Goal: Transaction & Acquisition: Download file/media

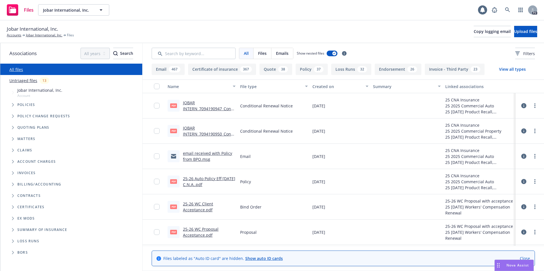
click at [13, 106] on icon "Tree Example" at bounding box center [13, 104] width 2 height 3
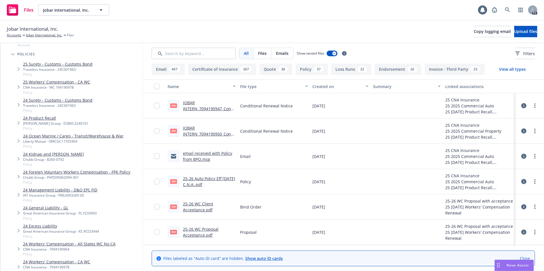
scroll to position [14, 0]
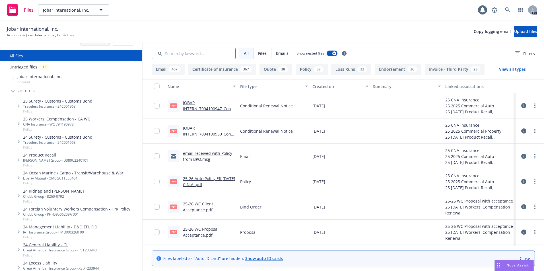
click at [177, 54] on input "Search by keyword..." at bounding box center [194, 53] width 84 height 11
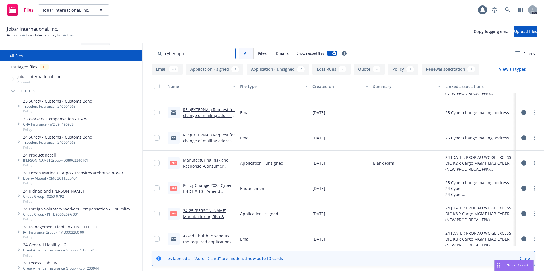
scroll to position [1476, 0]
type input "cyber app"
click at [202, 236] on link "Asked Chubb to send us the required applications for renewal for K&R .msg" at bounding box center [207, 241] width 49 height 17
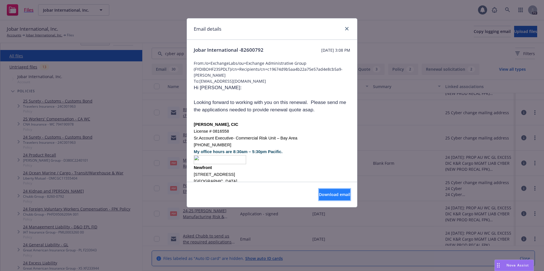
click at [319, 195] on span "Download email" at bounding box center [334, 194] width 31 height 5
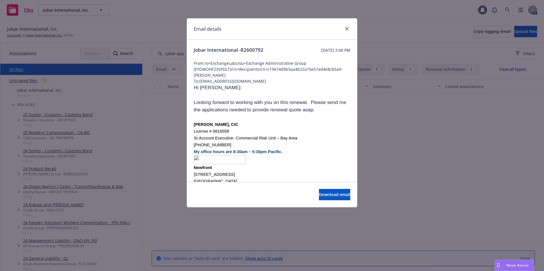
scroll to position [1476, 0]
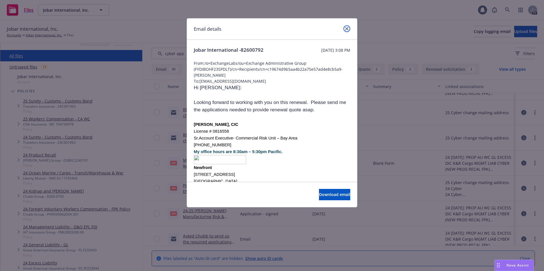
click at [347, 27] on icon "close" at bounding box center [346, 28] width 3 height 3
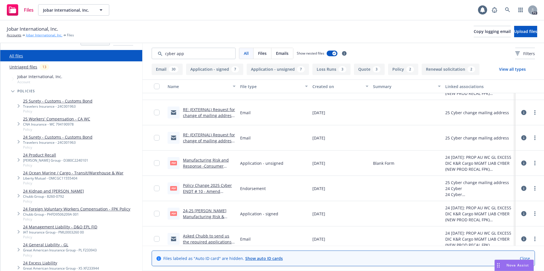
click at [37, 34] on link "Jobar International, Inc." at bounding box center [44, 35] width 36 height 5
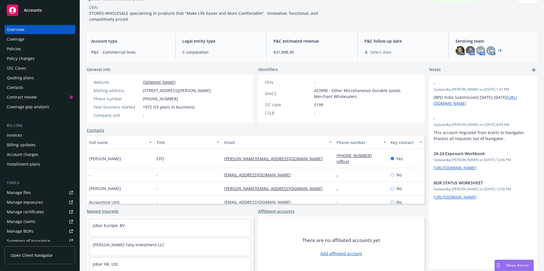
scroll to position [40, 0]
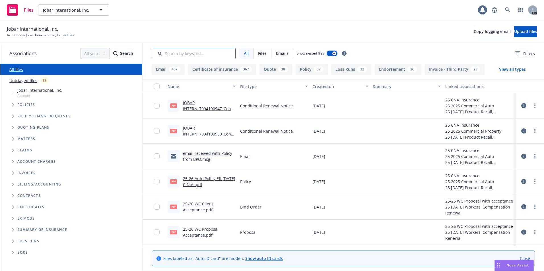
click at [181, 52] on input "Search by keyword..." at bounding box center [194, 53] width 84 height 11
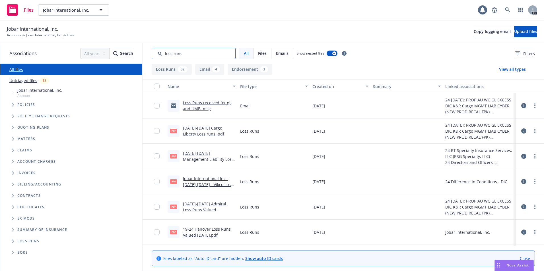
type input "loss runs"
click at [202, 104] on link "Loss Runs received for gL and UMB .msg" at bounding box center [207, 105] width 48 height 11
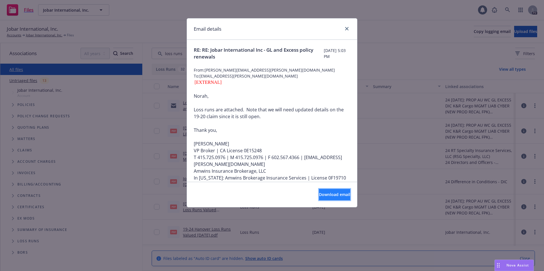
click at [322, 196] on span "Download email" at bounding box center [334, 194] width 31 height 5
click at [346, 28] on icon "close" at bounding box center [346, 28] width 3 height 3
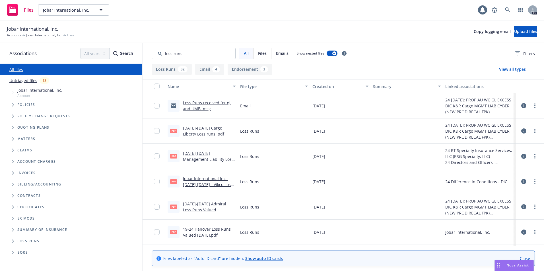
click at [192, 128] on link "[DATE]-[DATE] Cargo Liberty Loss runs .pdf" at bounding box center [203, 130] width 41 height 11
click at [12, 106] on icon "Tree Example" at bounding box center [13, 104] width 2 height 3
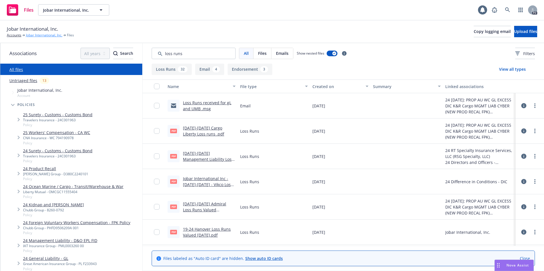
click at [38, 35] on link "Jobar International, Inc." at bounding box center [44, 35] width 36 height 5
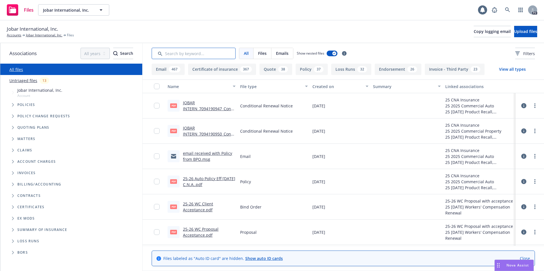
click at [170, 51] on input "Search by keyword..." at bounding box center [194, 53] width 84 height 11
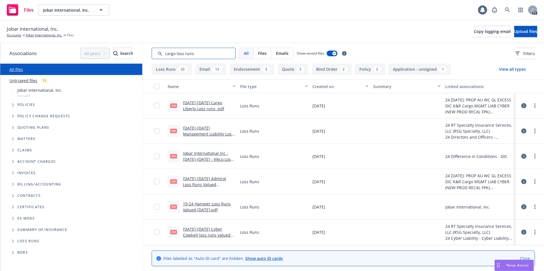
type input "cargo loss runs"
click at [199, 102] on link "[DATE]-[DATE] Cargo Liberty Loss runs .pdf" at bounding box center [203, 105] width 41 height 11
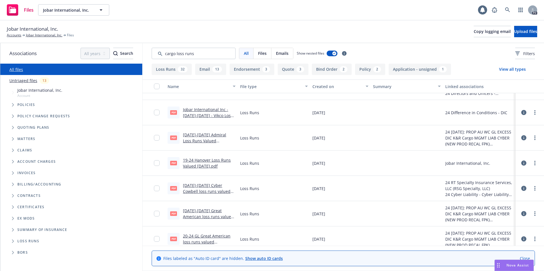
scroll to position [58, 0]
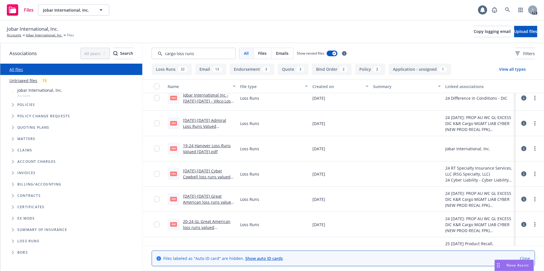
click at [11, 241] on span "Folder Tree Example" at bounding box center [12, 241] width 9 height 9
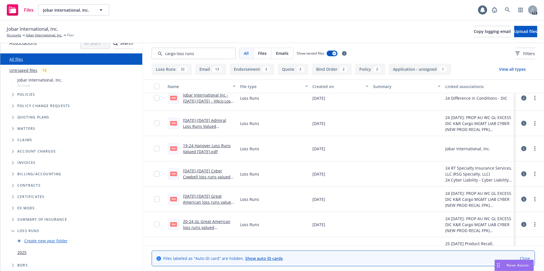
click at [21, 252] on link "2025" at bounding box center [21, 253] width 9 height 6
